Goal: Task Accomplishment & Management: Complete application form

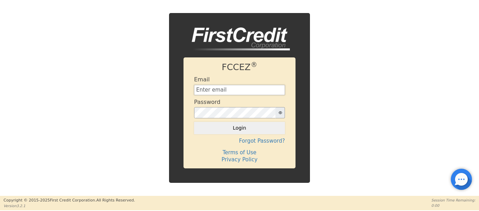
type input "[EMAIL_ADDRESS][DOMAIN_NAME]"
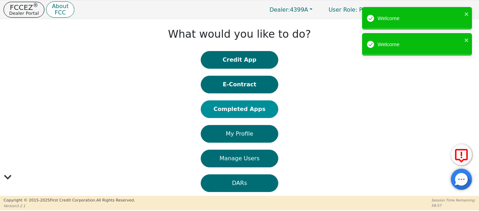
click at [249, 112] on button "Completed Apps" at bounding box center [239, 109] width 77 height 18
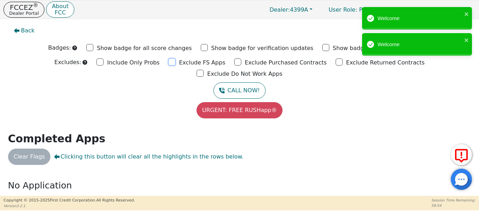
click at [168, 63] on input "Exclude FS Apps" at bounding box center [171, 61] width 7 height 7
checkbox input "true"
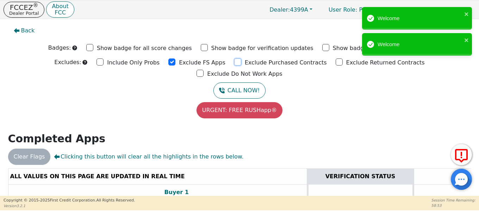
click at [234, 62] on input "Exclude Purchased Contracts" at bounding box center [237, 61] width 7 height 7
checkbox input "true"
click at [336, 64] on input "Exclude Returned Contracts" at bounding box center [339, 61] width 7 height 7
checkbox input "true"
click at [204, 70] on input "Exclude Do Not Work Apps" at bounding box center [200, 73] width 7 height 7
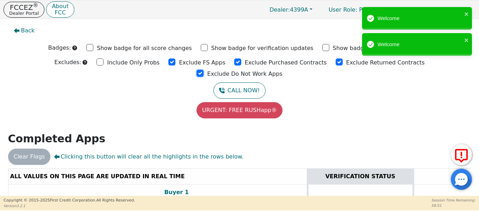
checkbox input "true"
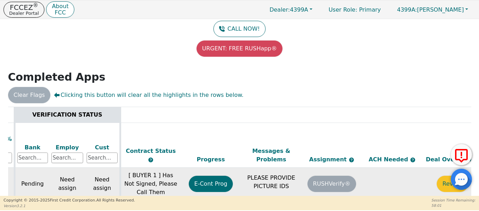
scroll to position [0, 307]
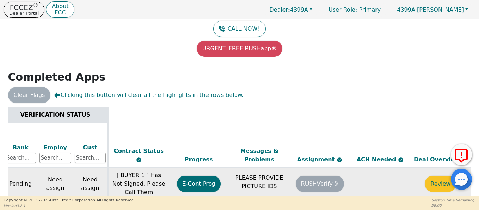
click at [444, 176] on button "Review" at bounding box center [440, 184] width 31 height 16
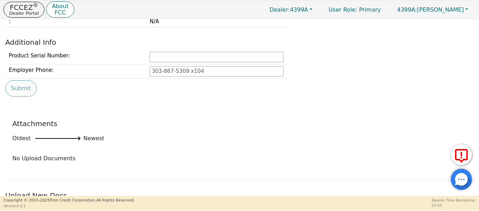
type input "[PHONE_NUMBER]"
type input "[EMAIL_ADDRESS][DOMAIN_NAME]"
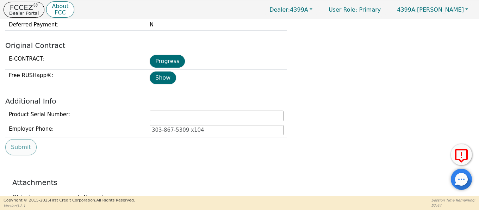
scroll to position [309, 0]
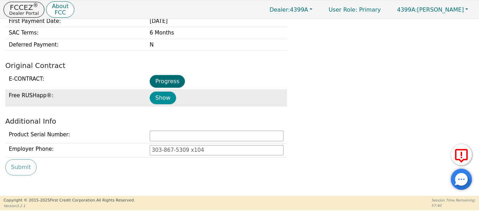
click at [159, 98] on button "Show" at bounding box center [163, 98] width 26 height 13
click at [163, 100] on button "Show" at bounding box center [163, 98] width 26 height 13
